Goal: Find specific page/section: Find specific page/section

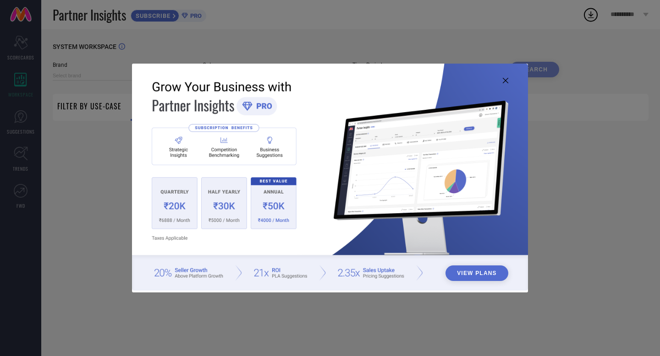
type input "1 STOP FASHION"
type input "All"
